Goal: Task Accomplishment & Management: Use online tool/utility

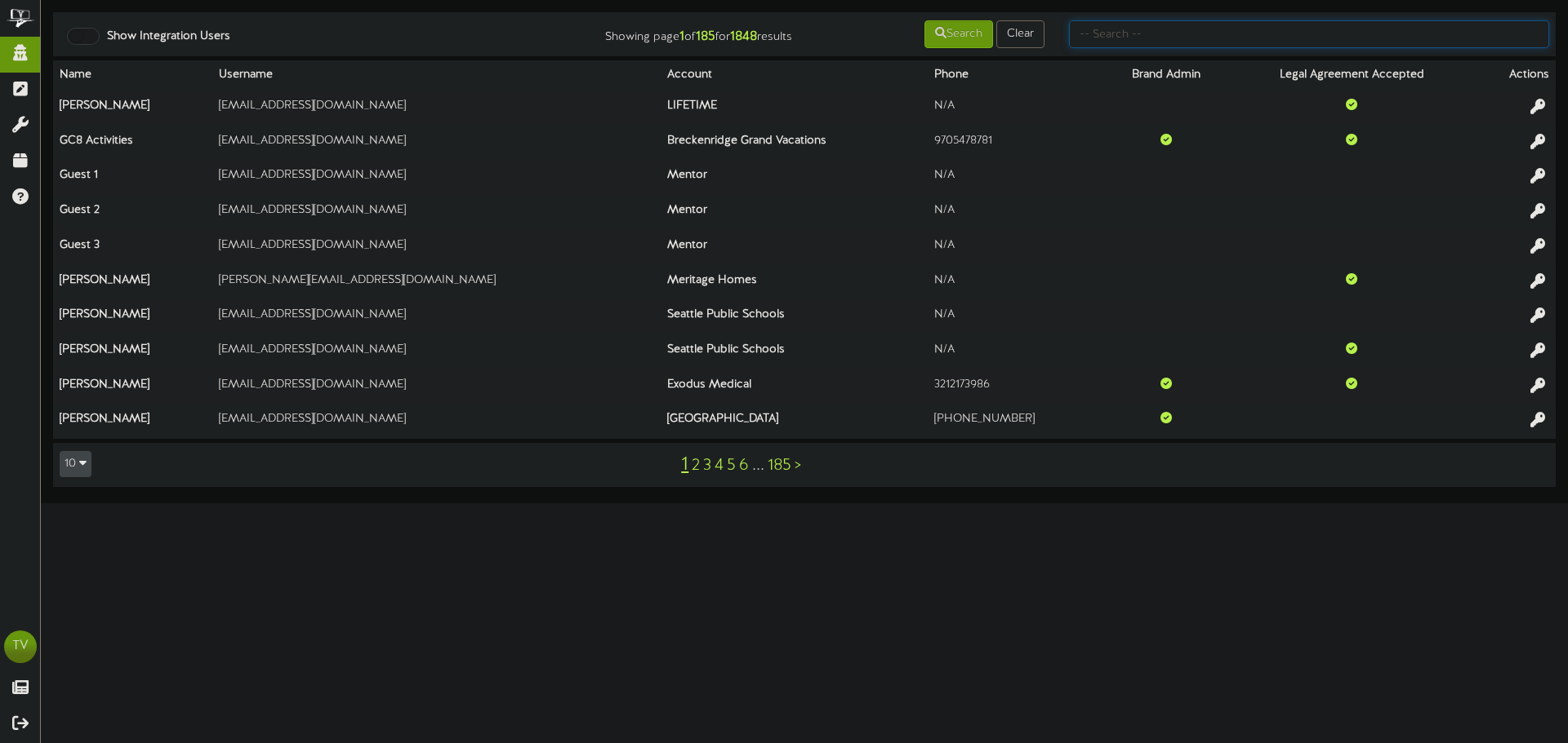
click at [1363, 35] on input "text" at bounding box center [1308, 34] width 480 height 28
type input "gentry"
click at [975, 30] on button "Search" at bounding box center [958, 34] width 69 height 28
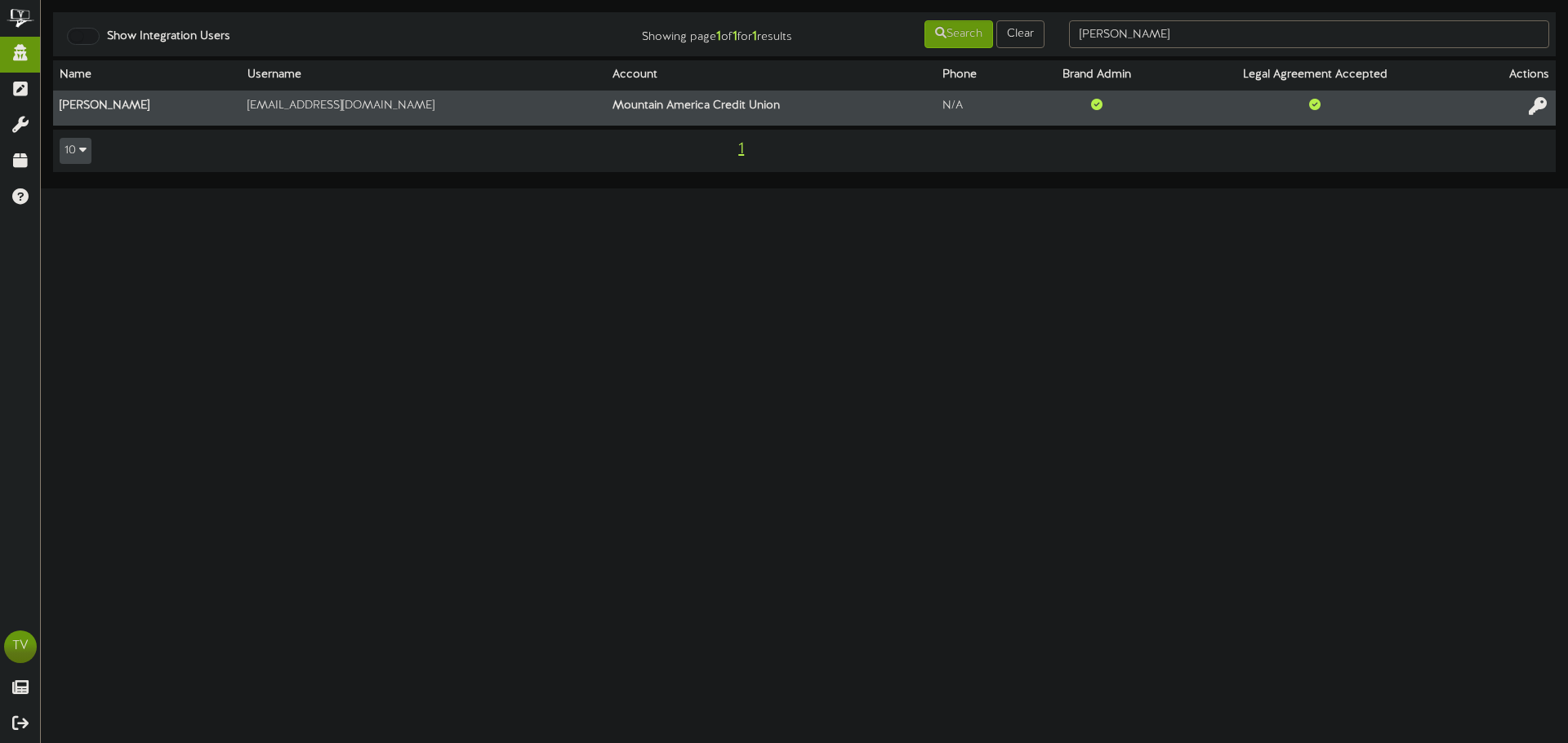
click at [1546, 102] on icon at bounding box center [1537, 106] width 18 height 18
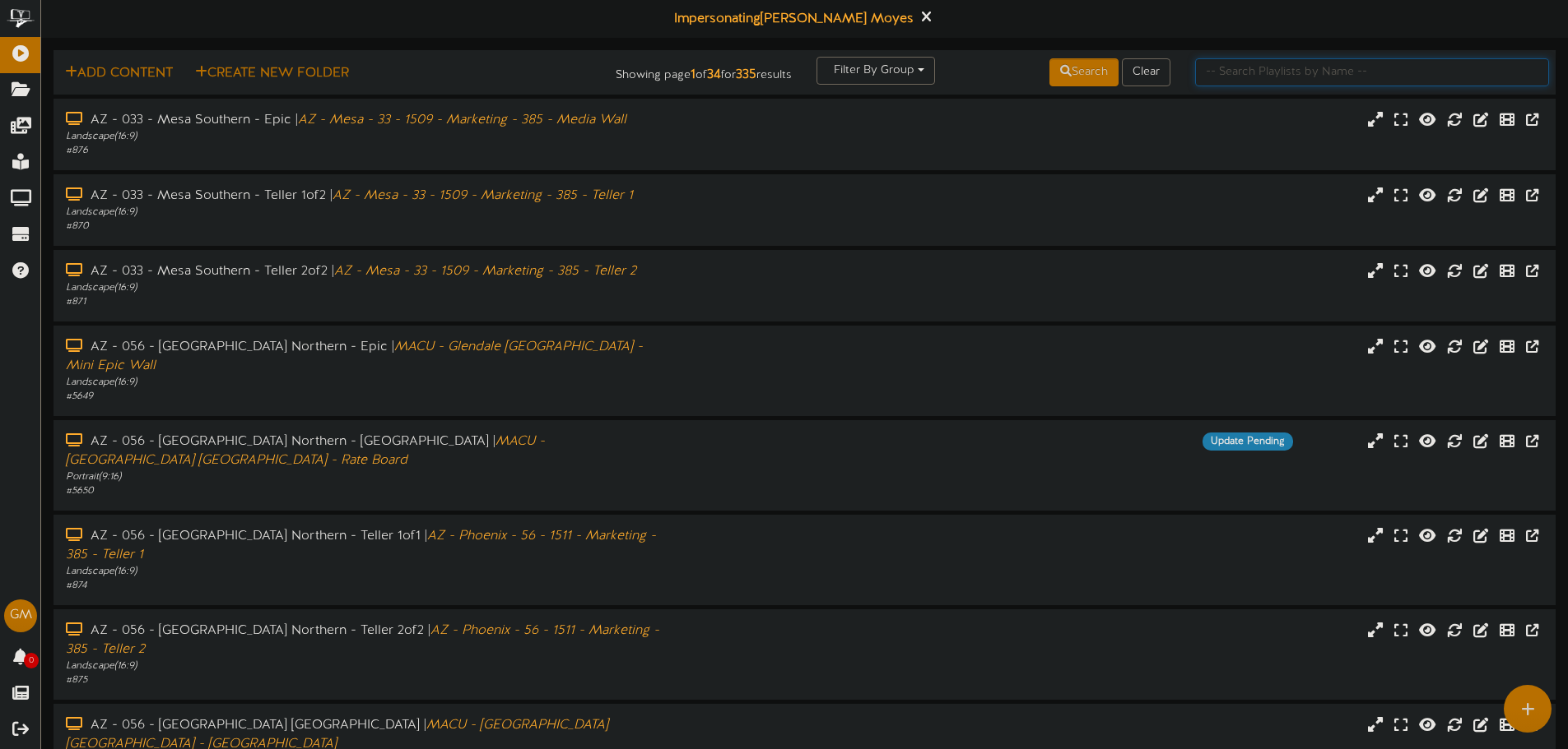
click at [1210, 66] on input "text" at bounding box center [1372, 73] width 354 height 28
type input "rexburg"
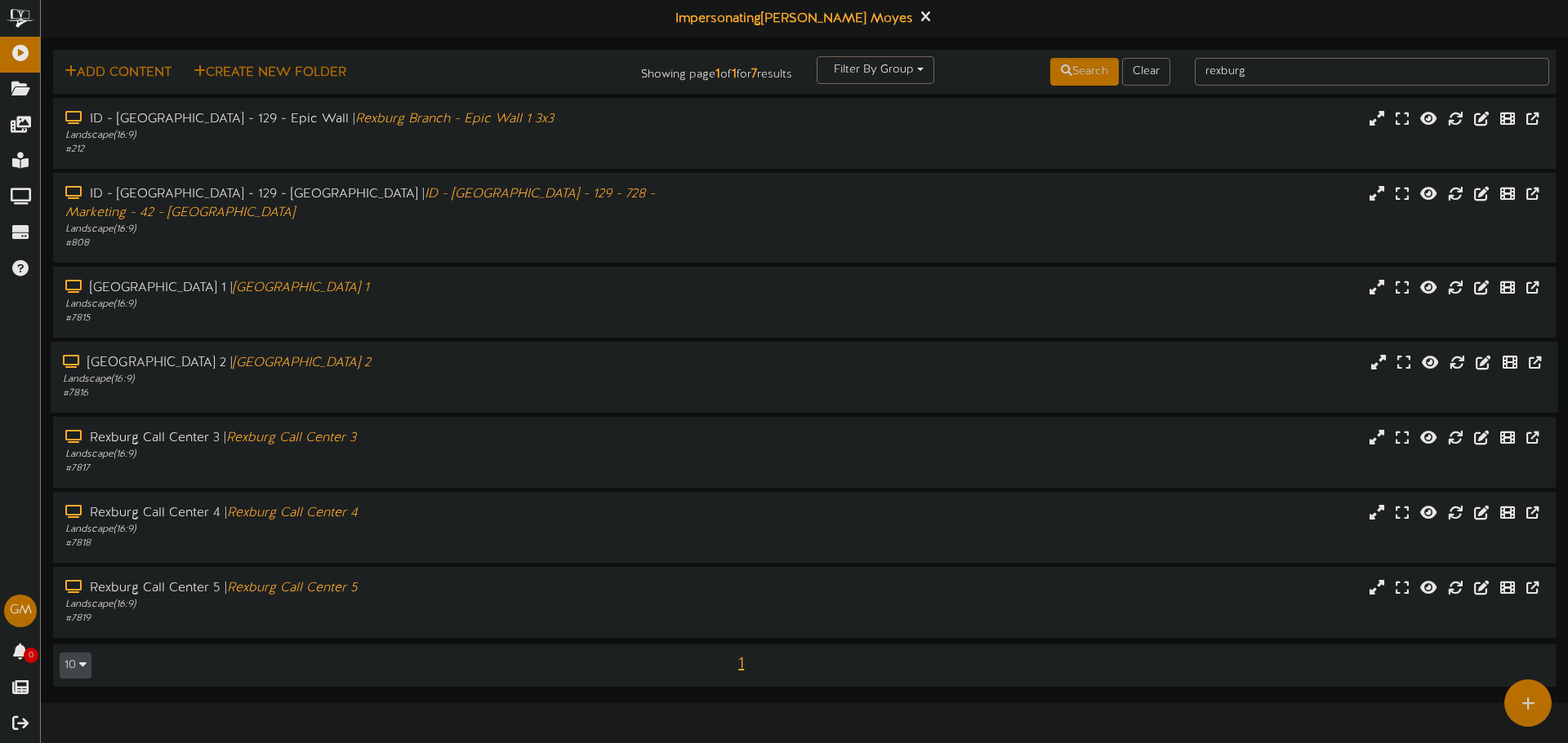
click at [430, 342] on div "[GEOGRAPHIC_DATA] 2 | [GEOGRAPHIC_DATA] 2 Landscape ( 16:9 ) # 7816" at bounding box center [803, 377] width 1507 height 71
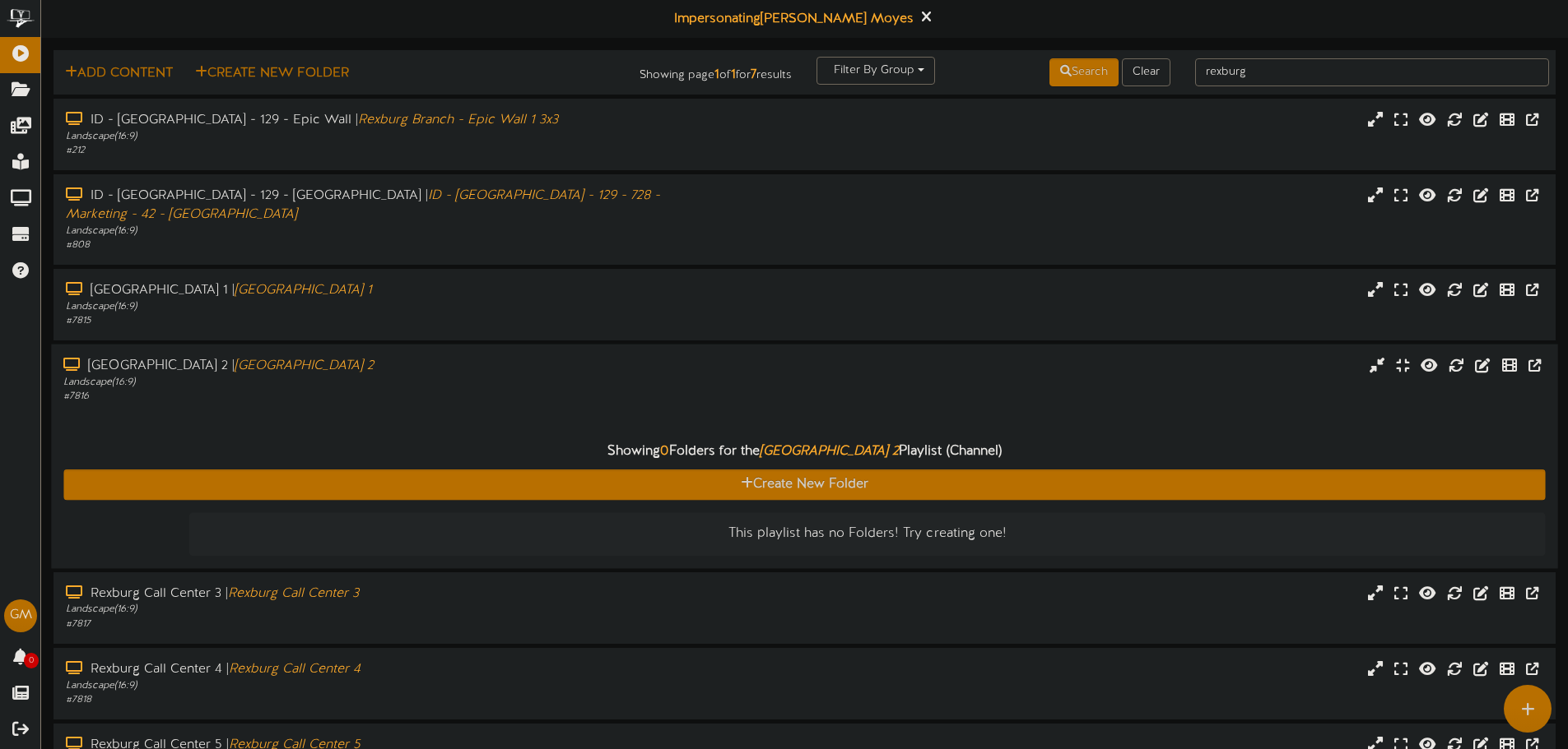
click at [1005, 383] on div "[GEOGRAPHIC_DATA] 2 | [GEOGRAPHIC_DATA] 2 Landscape ( 16:9 ) # 7816" at bounding box center [804, 380] width 1506 height 47
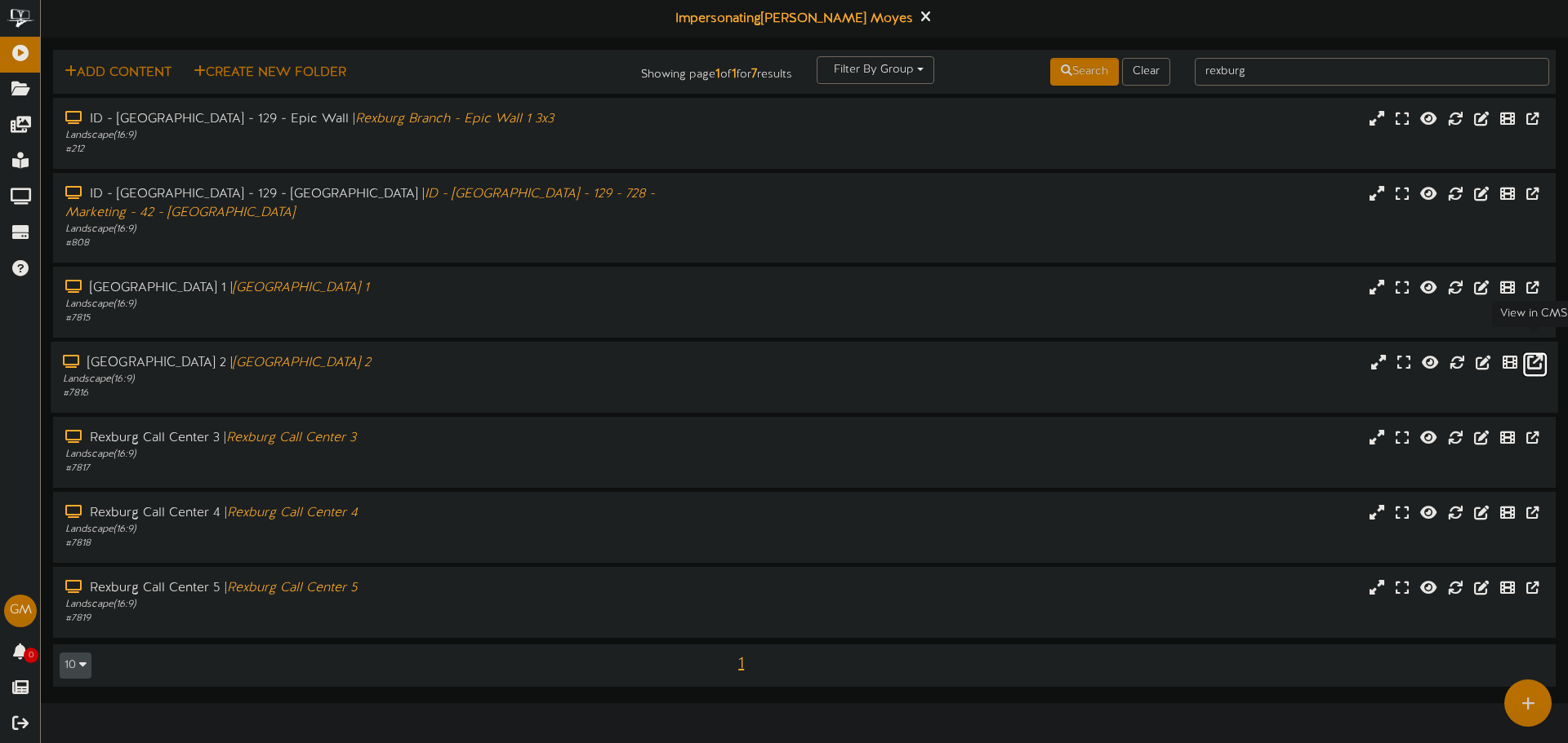
click at [1540, 352] on icon at bounding box center [1535, 361] width 16 height 18
click at [1534, 277] on icon at bounding box center [1535, 286] width 16 height 18
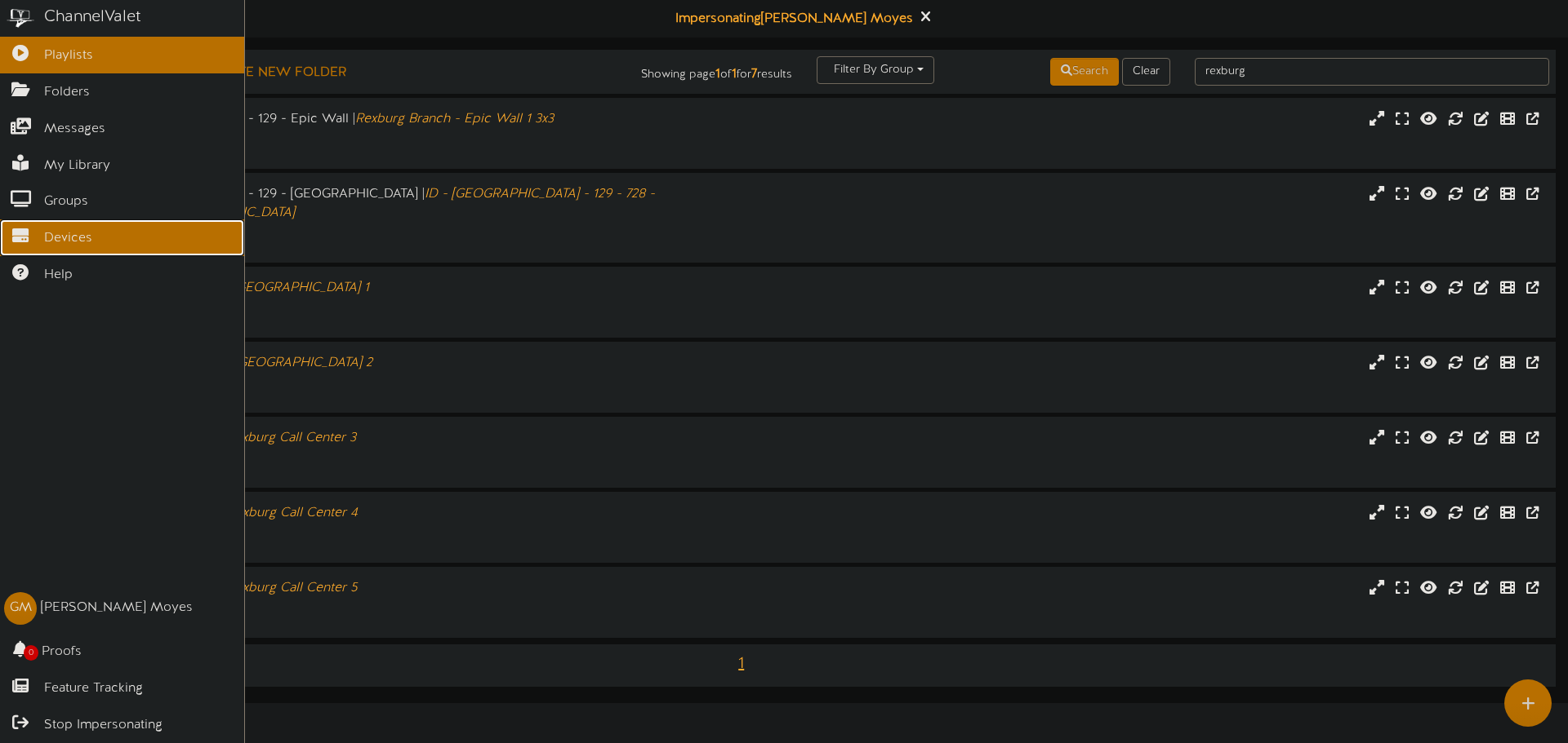
click at [28, 238] on link "Devices" at bounding box center [122, 238] width 244 height 37
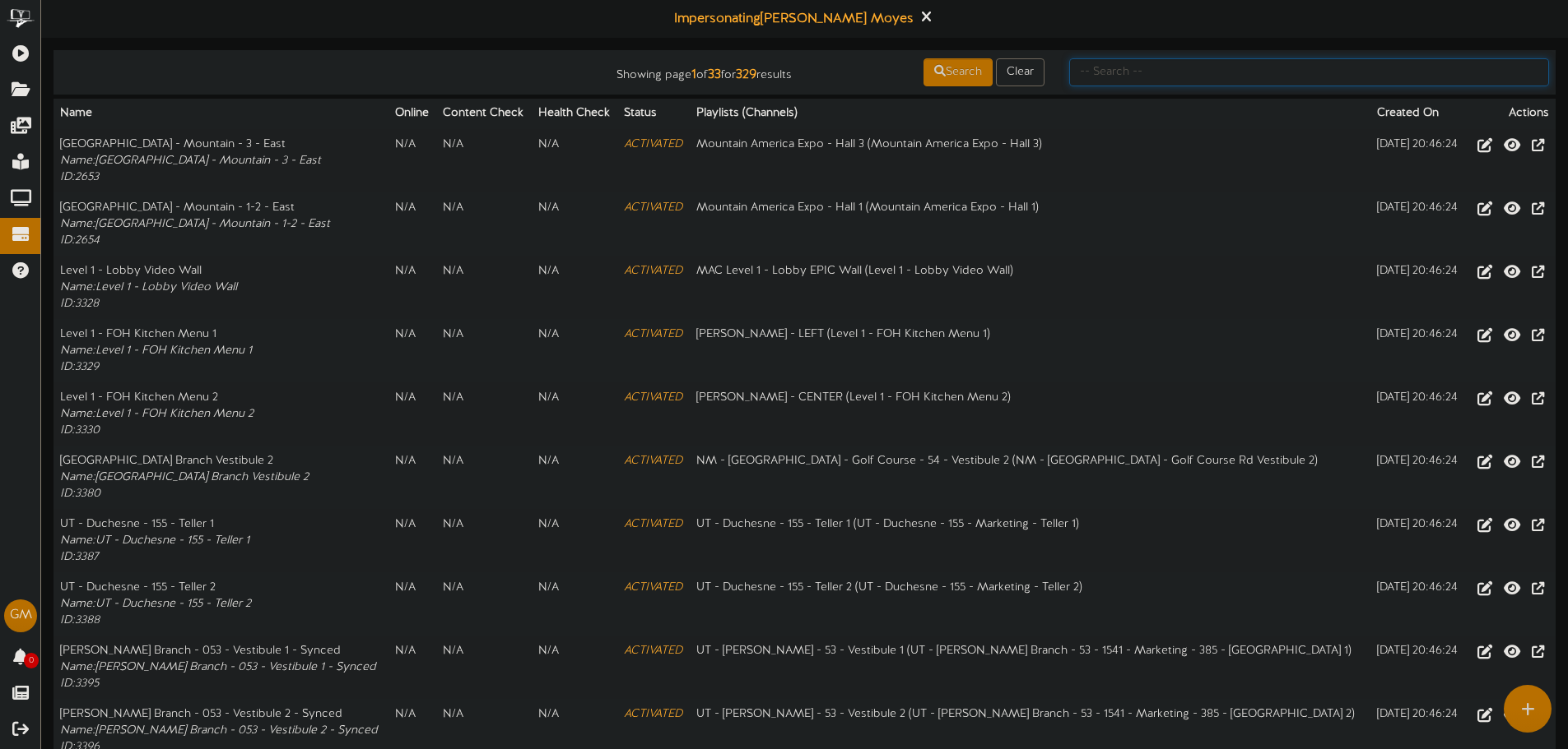
click at [1084, 73] on input "text" at bounding box center [1309, 73] width 479 height 28
type input "rexburg"
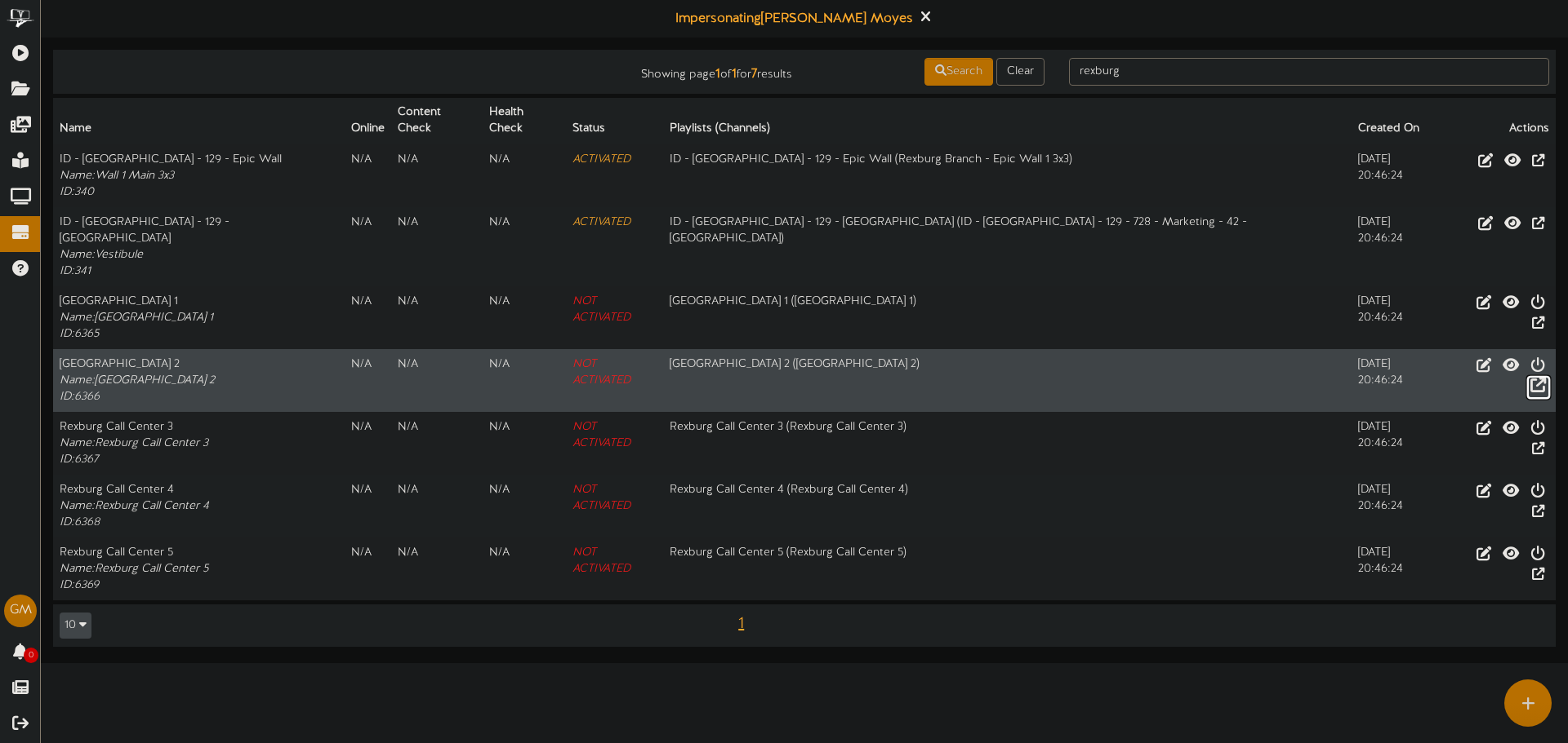
click at [1531, 376] on icon at bounding box center [1538, 385] width 16 height 18
